Goal: Browse casually

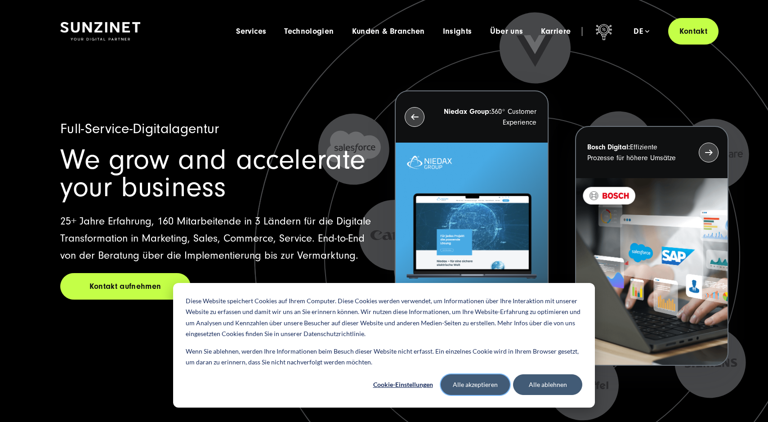
drag, startPoint x: 474, startPoint y: 384, endPoint x: 491, endPoint y: 388, distance: 17.6
click at [474, 384] on button "Alle akzeptieren" at bounding box center [475, 384] width 69 height 21
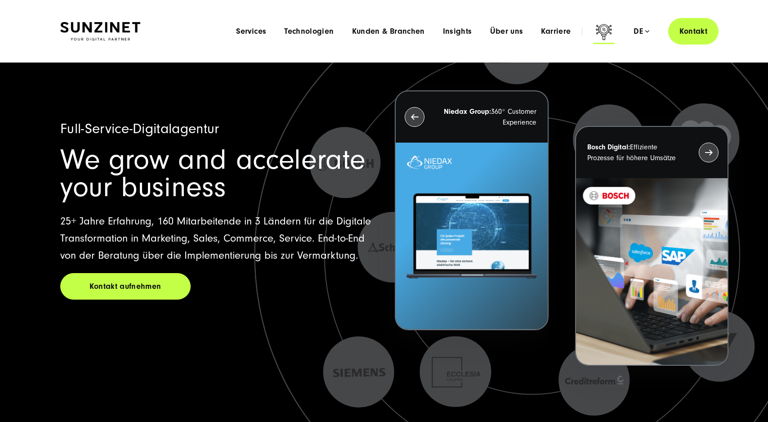
click at [605, 30] on icon at bounding box center [604, 32] width 16 height 16
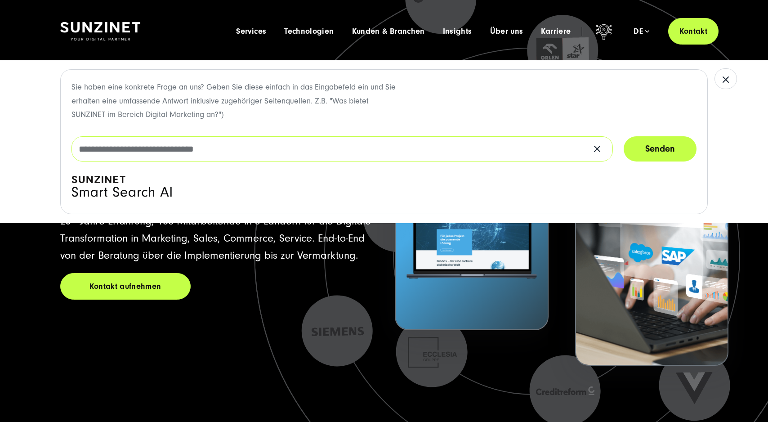
click at [209, 149] on input "text" at bounding box center [341, 148] width 541 height 25
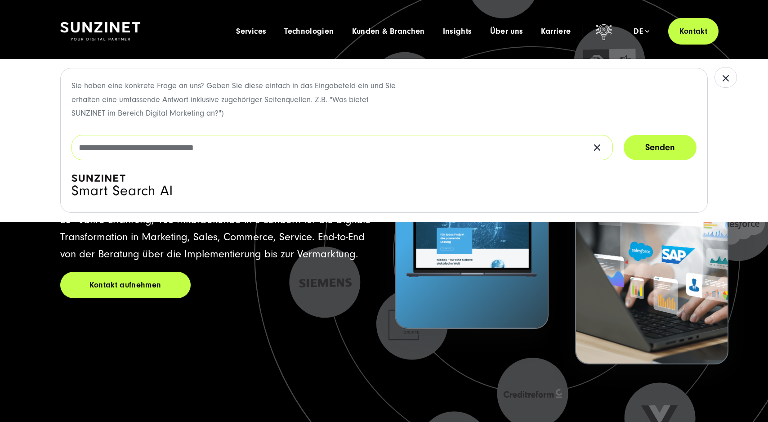
click at [205, 150] on input "text" at bounding box center [341, 147] width 541 height 25
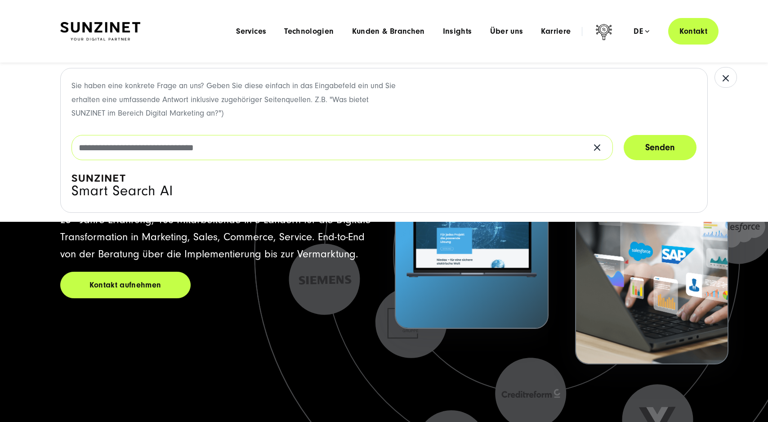
scroll to position [0, 0]
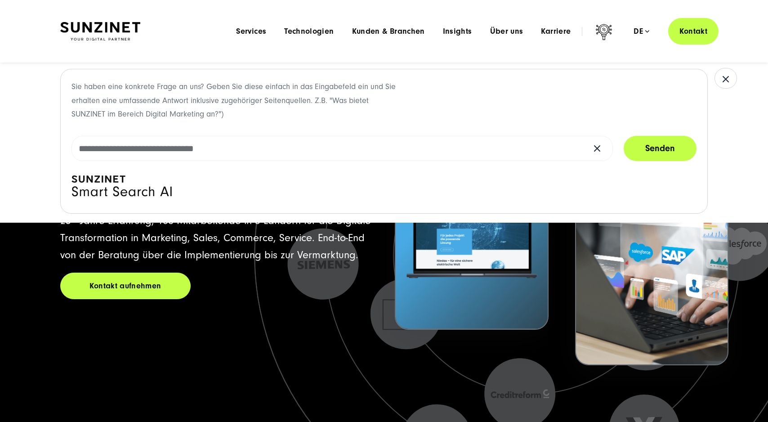
click at [724, 78] on icon "button" at bounding box center [725, 79] width 11 height 11
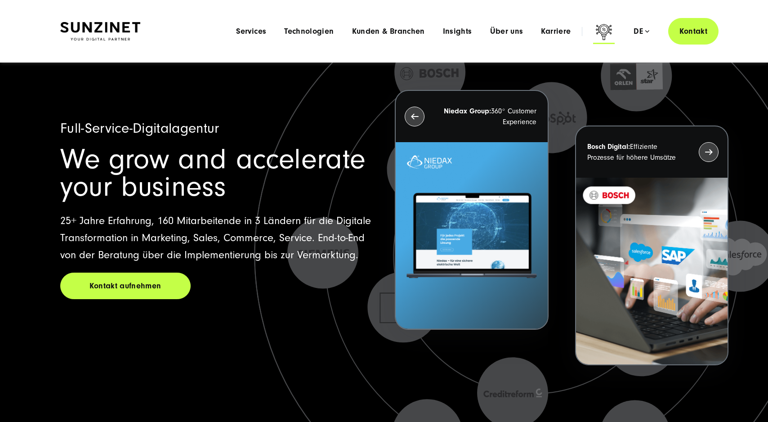
click at [604, 30] on icon at bounding box center [604, 32] width 16 height 16
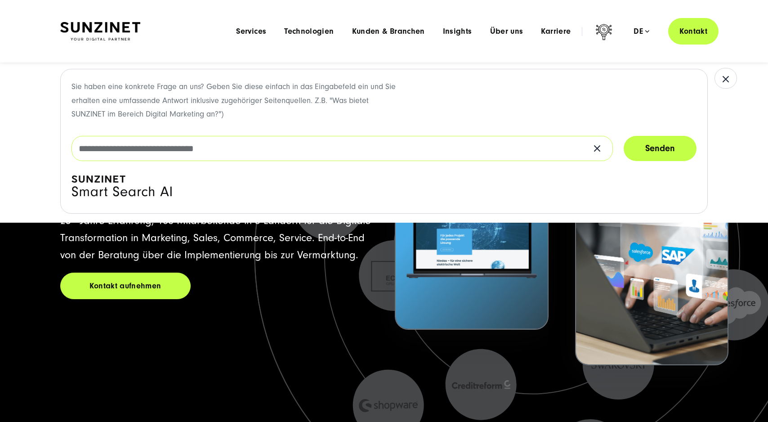
click at [158, 143] on input "text" at bounding box center [341, 148] width 541 height 25
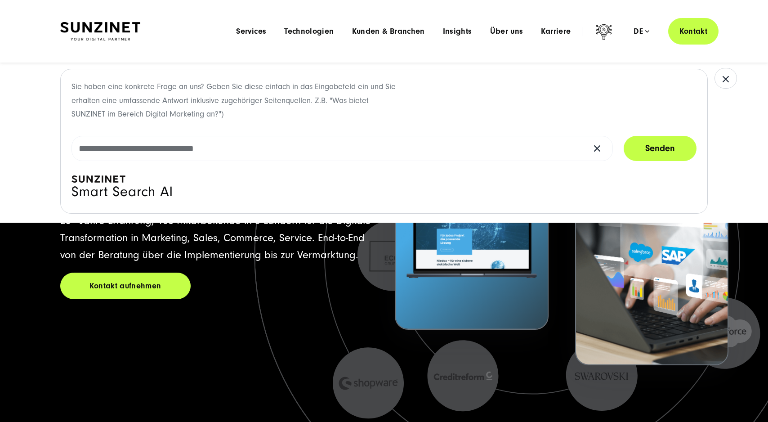
click at [273, 315] on icon at bounding box center [532, 255] width 619 height 619
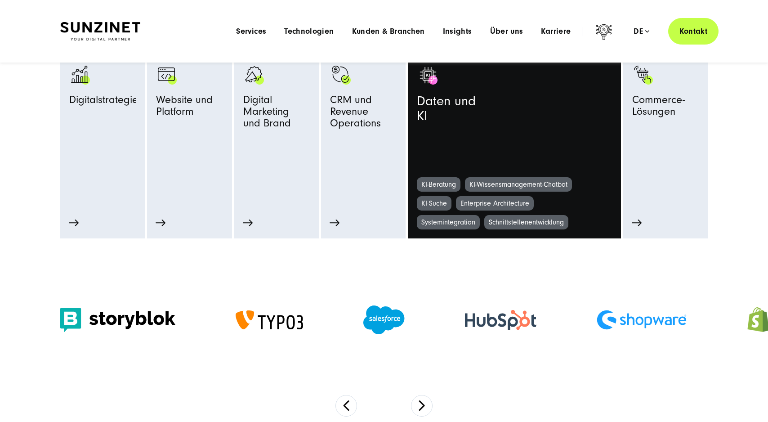
scroll to position [0, 0]
